Goal: Information Seeking & Learning: Find contact information

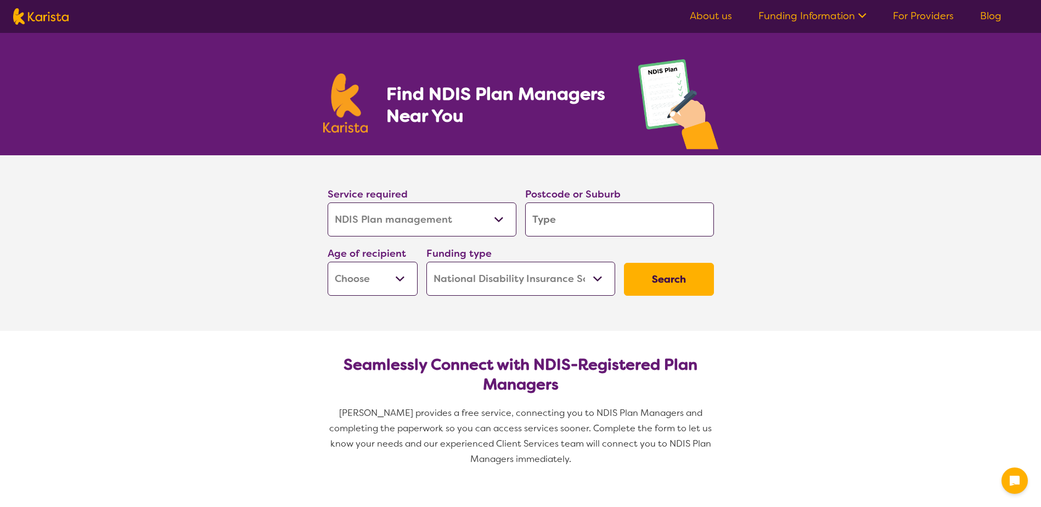
select select "NDIS Plan management"
select select "NDIS"
select select "NDIS Plan management"
select select "NDIS"
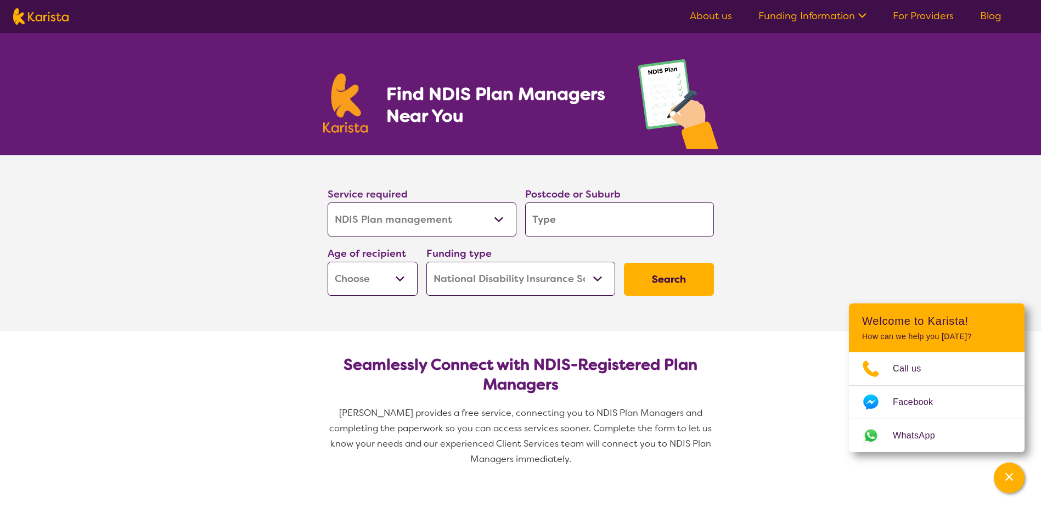
click at [555, 217] on input "search" at bounding box center [619, 220] width 189 height 34
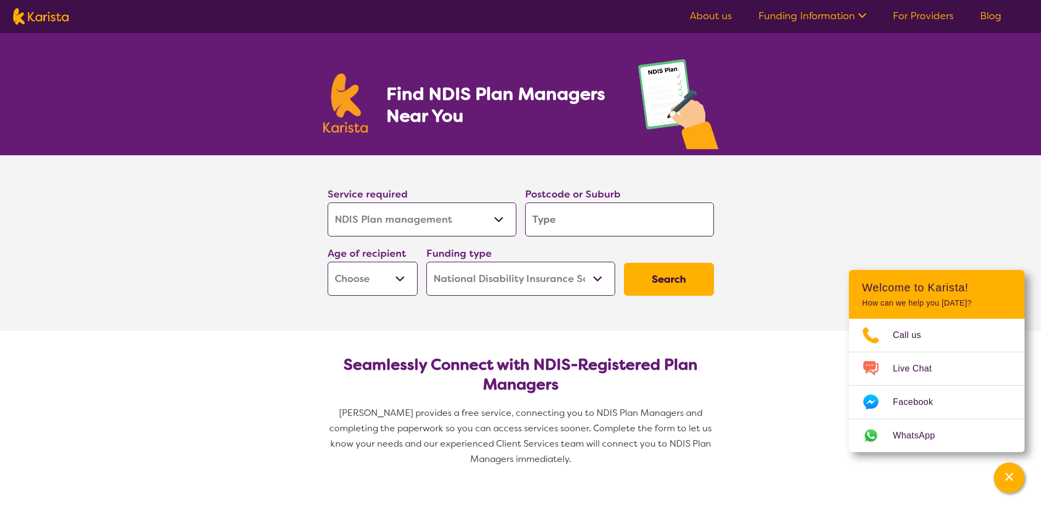
click at [555, 217] on input "search" at bounding box center [619, 220] width 189 height 34
type input "K"
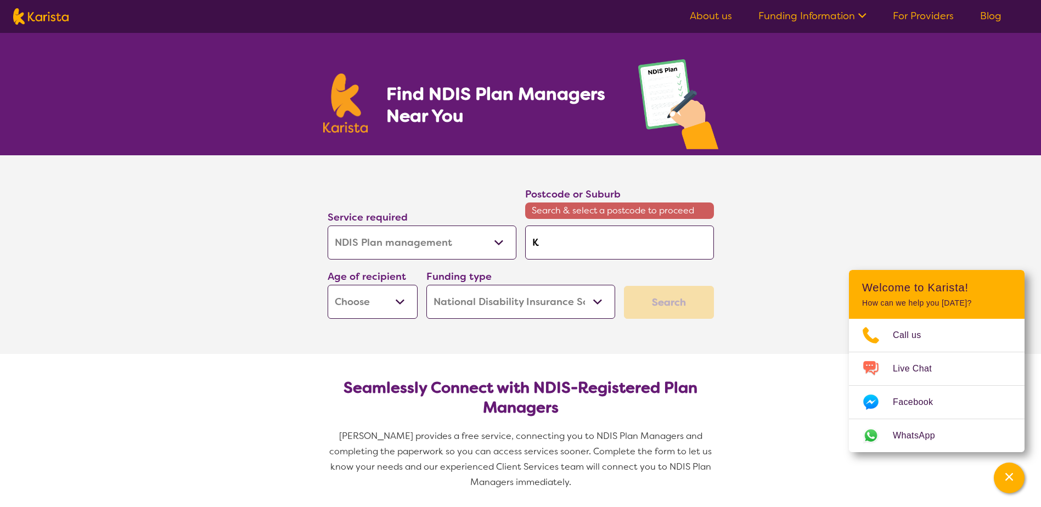
type input "Ki"
type input "Kil"
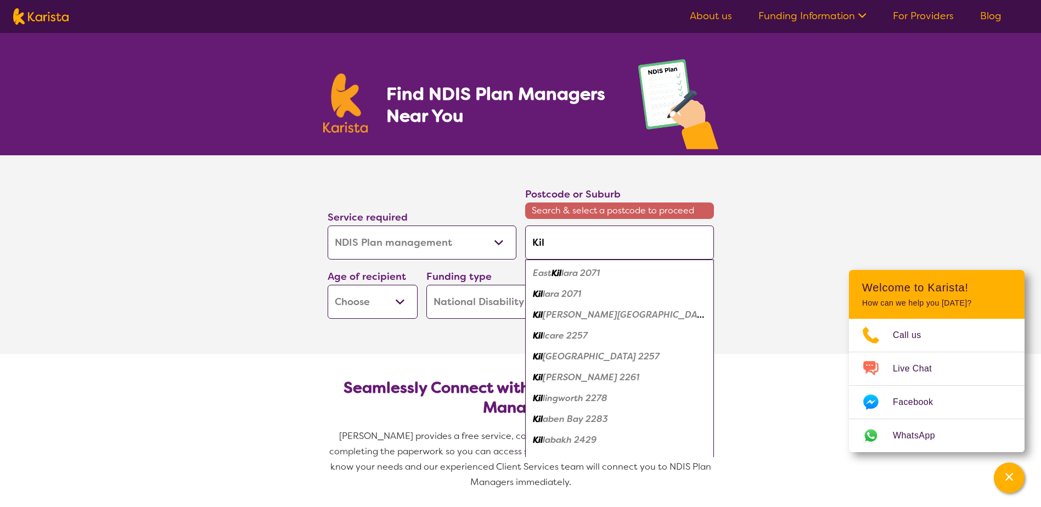
type input "Kily"
type input "Kilys"
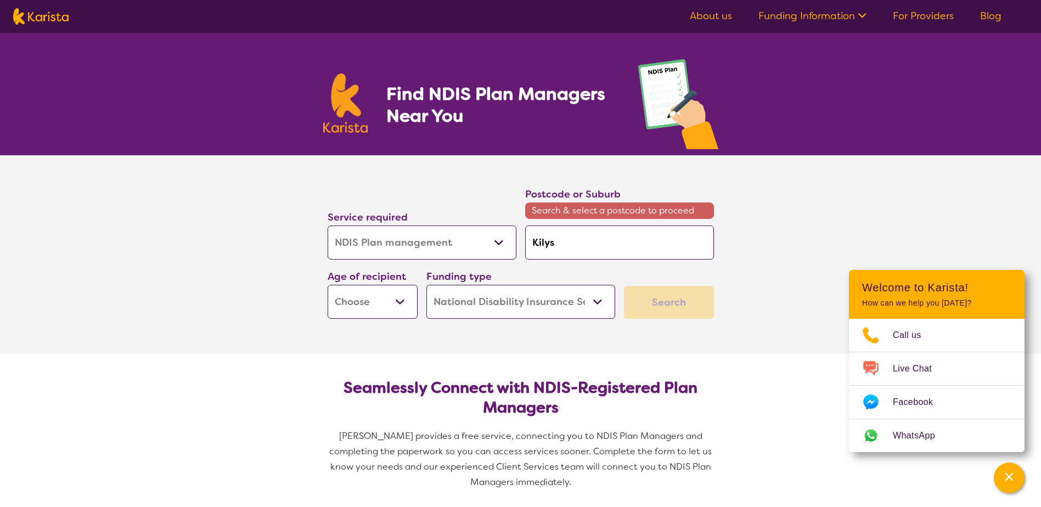
type input "Kily"
type input "Kil"
type input "Kils"
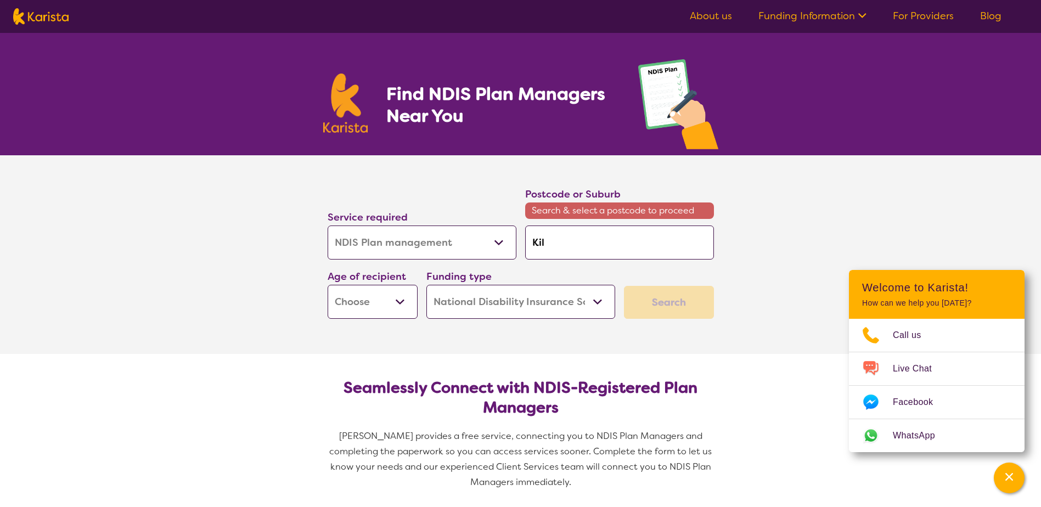
type input "Kils"
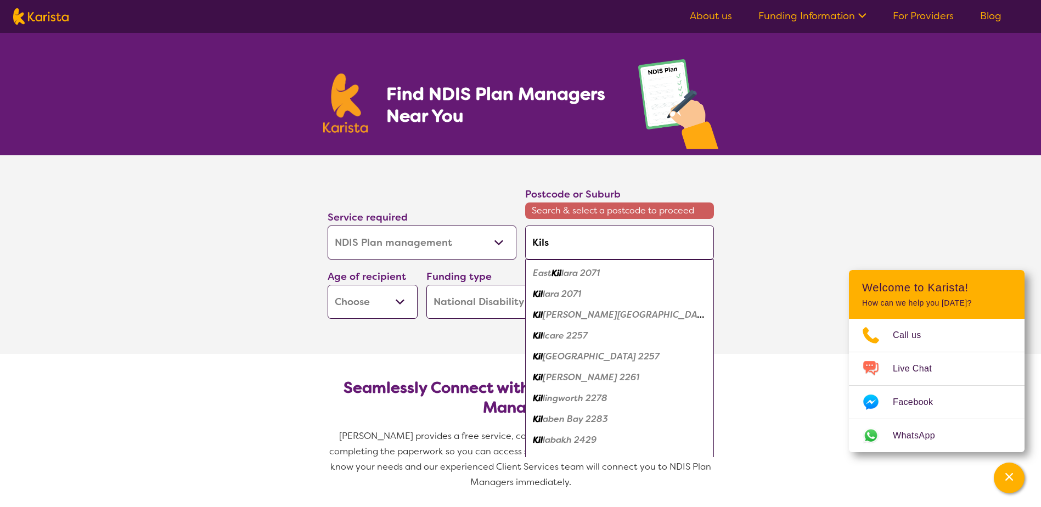
type input "[PERSON_NAME]"
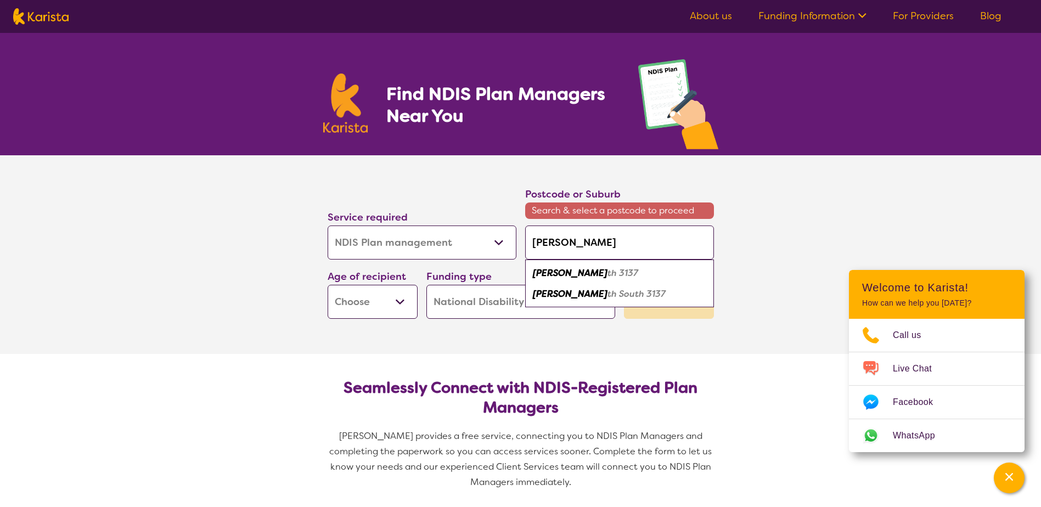
click at [608, 275] on em "th 3137" at bounding box center [623, 273] width 31 height 12
type input "3137"
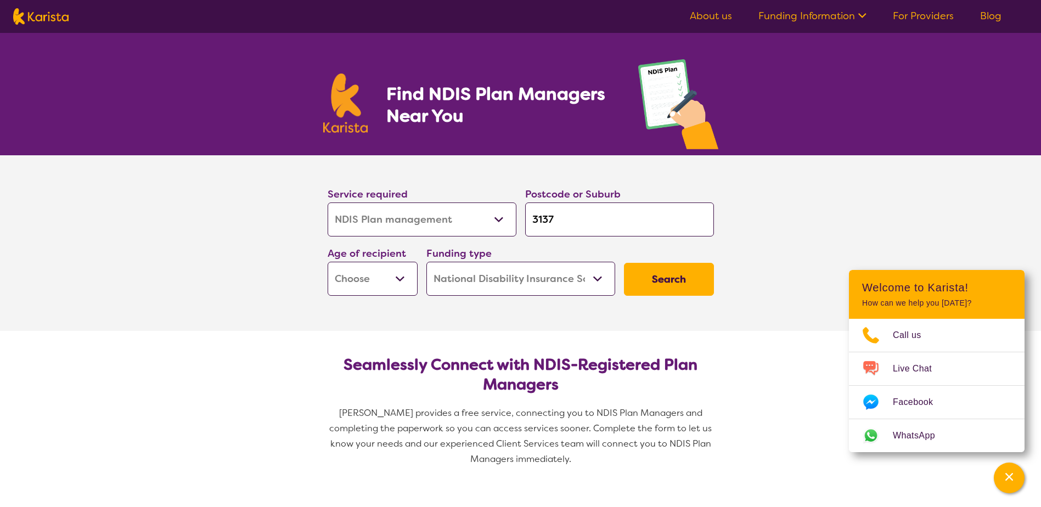
click at [398, 278] on select "Early Childhood - 0 to 9 Child - 10 to 11 Adolescent - 12 to 17 Adult - 18 to 6…" at bounding box center [373, 279] width 90 height 34
select select "AD"
click at [328, 262] on select "Early Childhood - 0 to 9 Child - 10 to 11 Adolescent - 12 to 17 Adult - 18 to 6…" at bounding box center [373, 279] width 90 height 34
select select "AD"
click at [665, 273] on button "Search" at bounding box center [669, 279] width 90 height 33
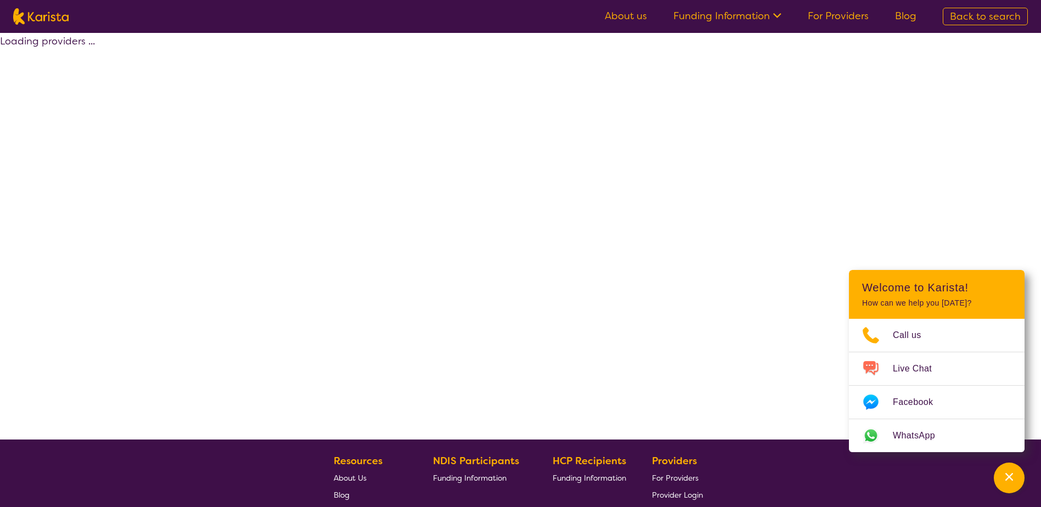
select select "by_score"
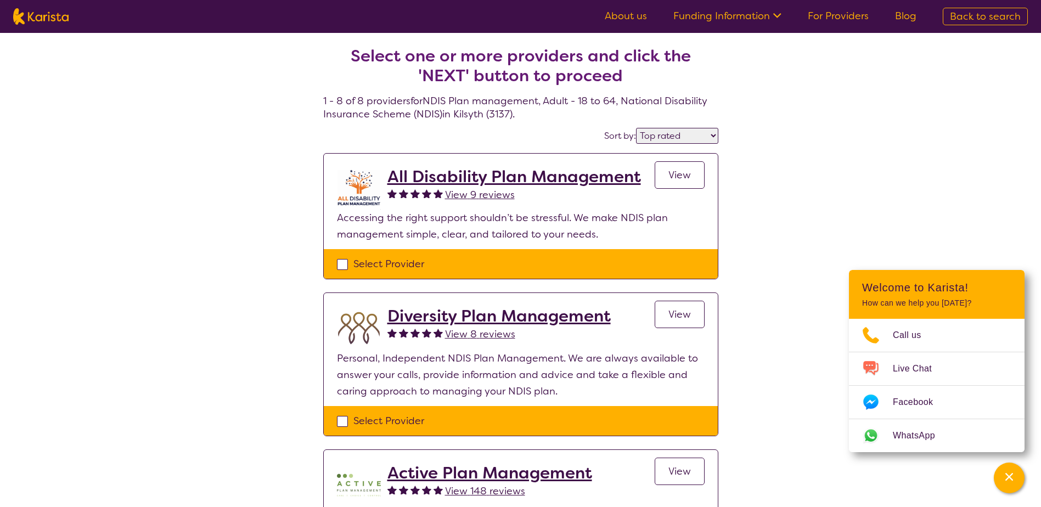
click at [677, 168] on link "View" at bounding box center [680, 174] width 50 height 27
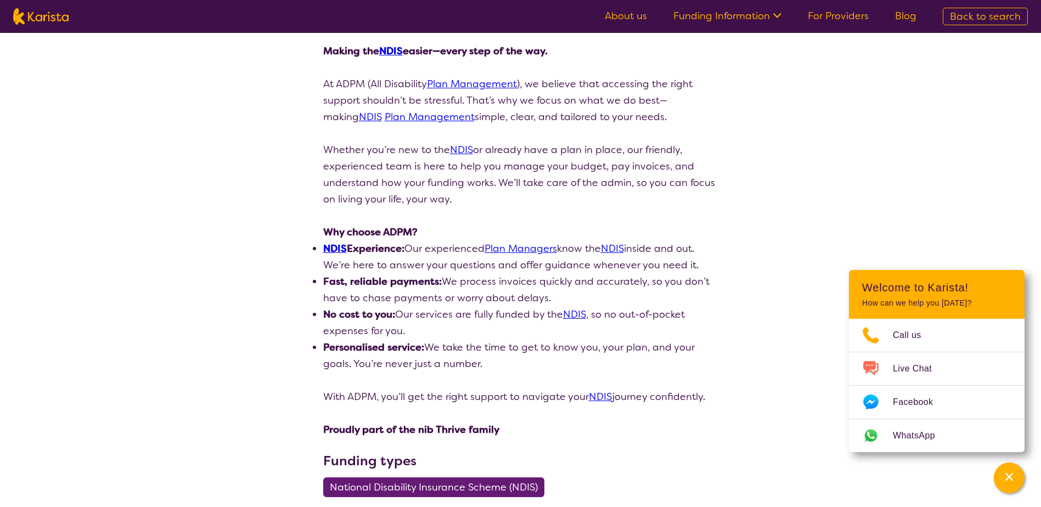
scroll to position [156, 0]
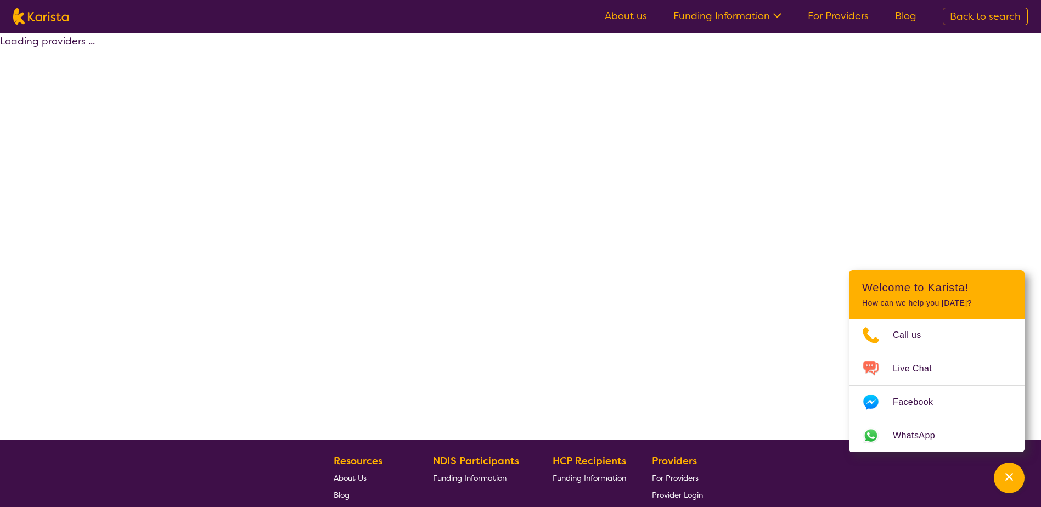
select select "by_score"
